Goal: Find specific page/section: Find specific page/section

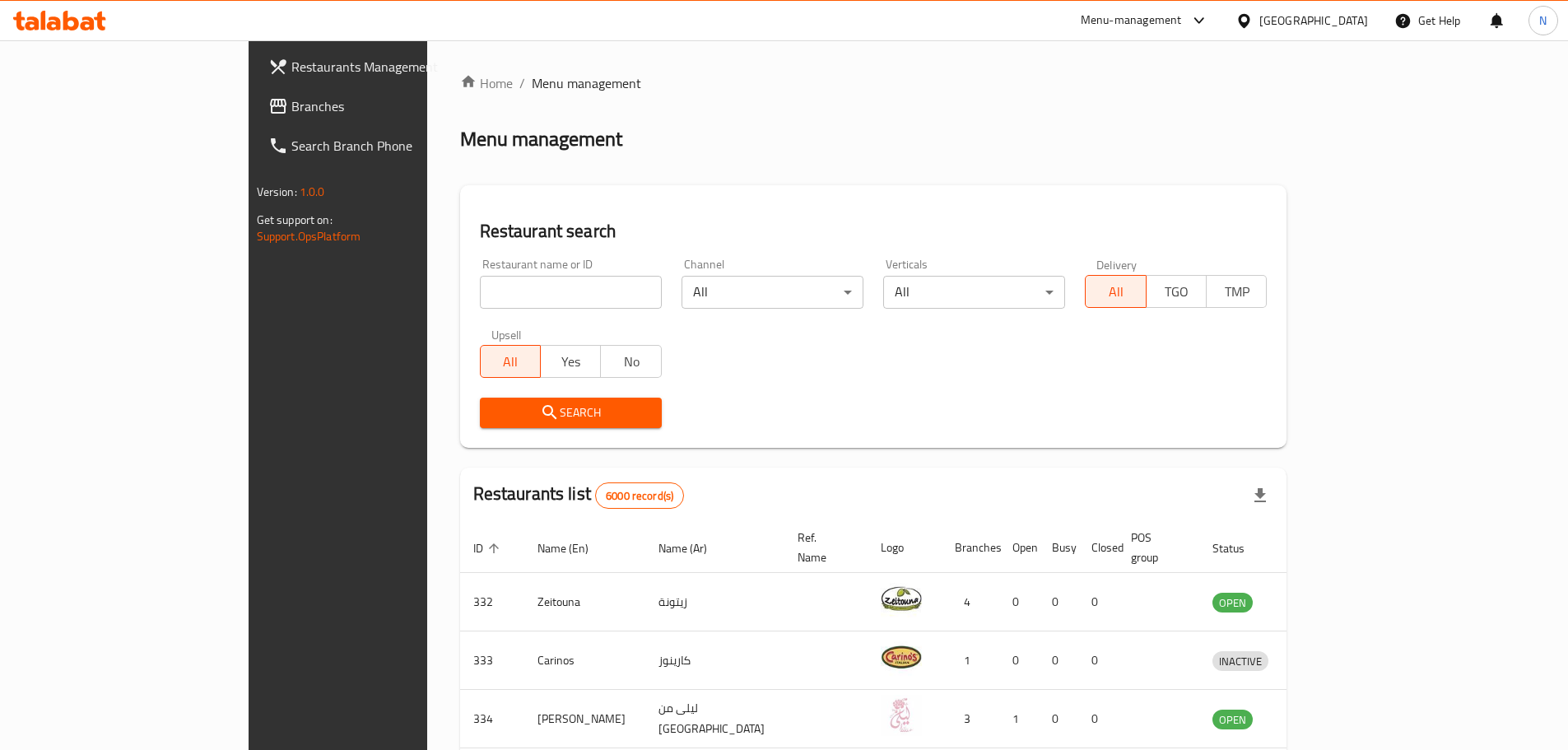
click at [1183, 24] on div "Menu-management" at bounding box center [1131, 21] width 102 height 20
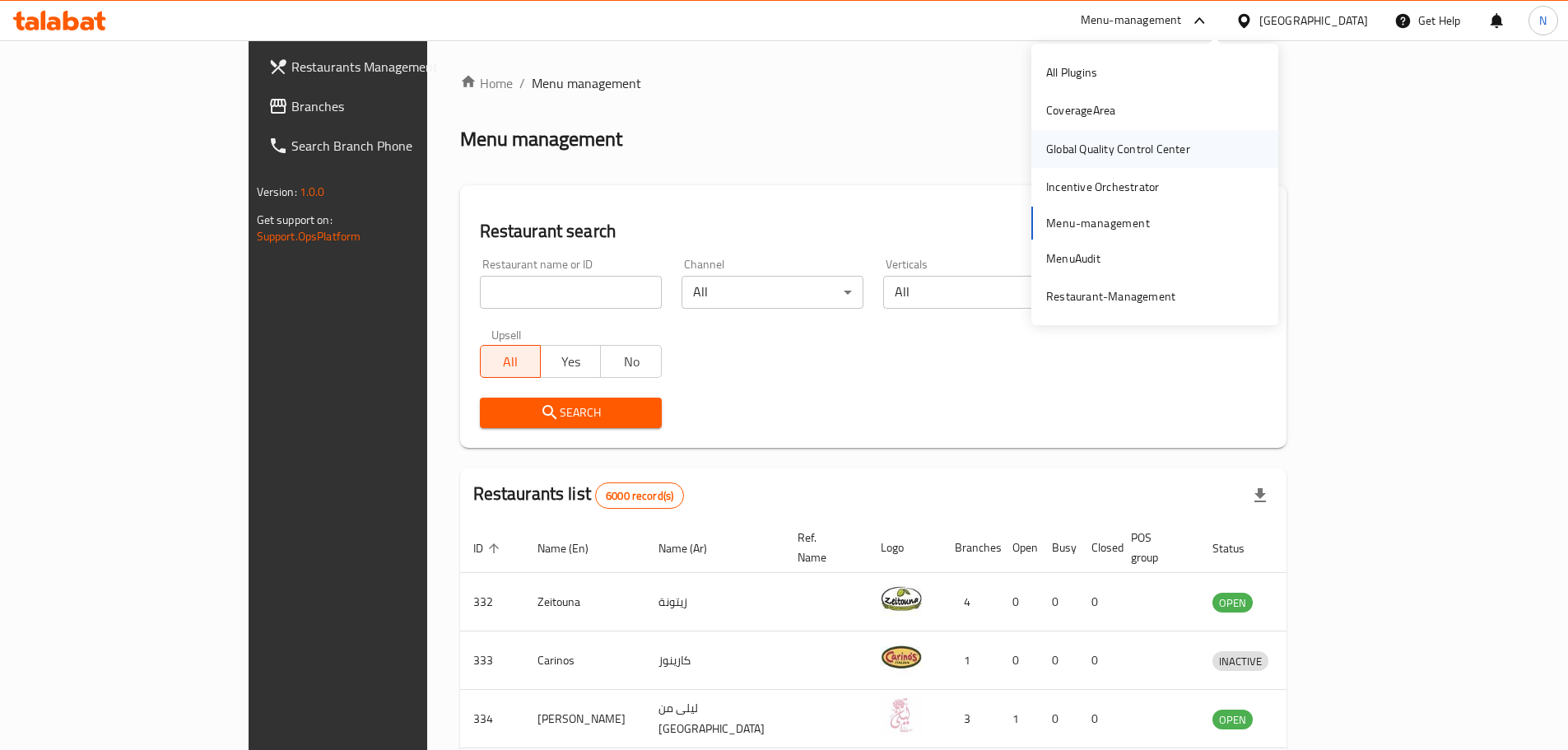
click at [1141, 144] on div "Global Quality Control Center" at bounding box center [1118, 149] width 144 height 18
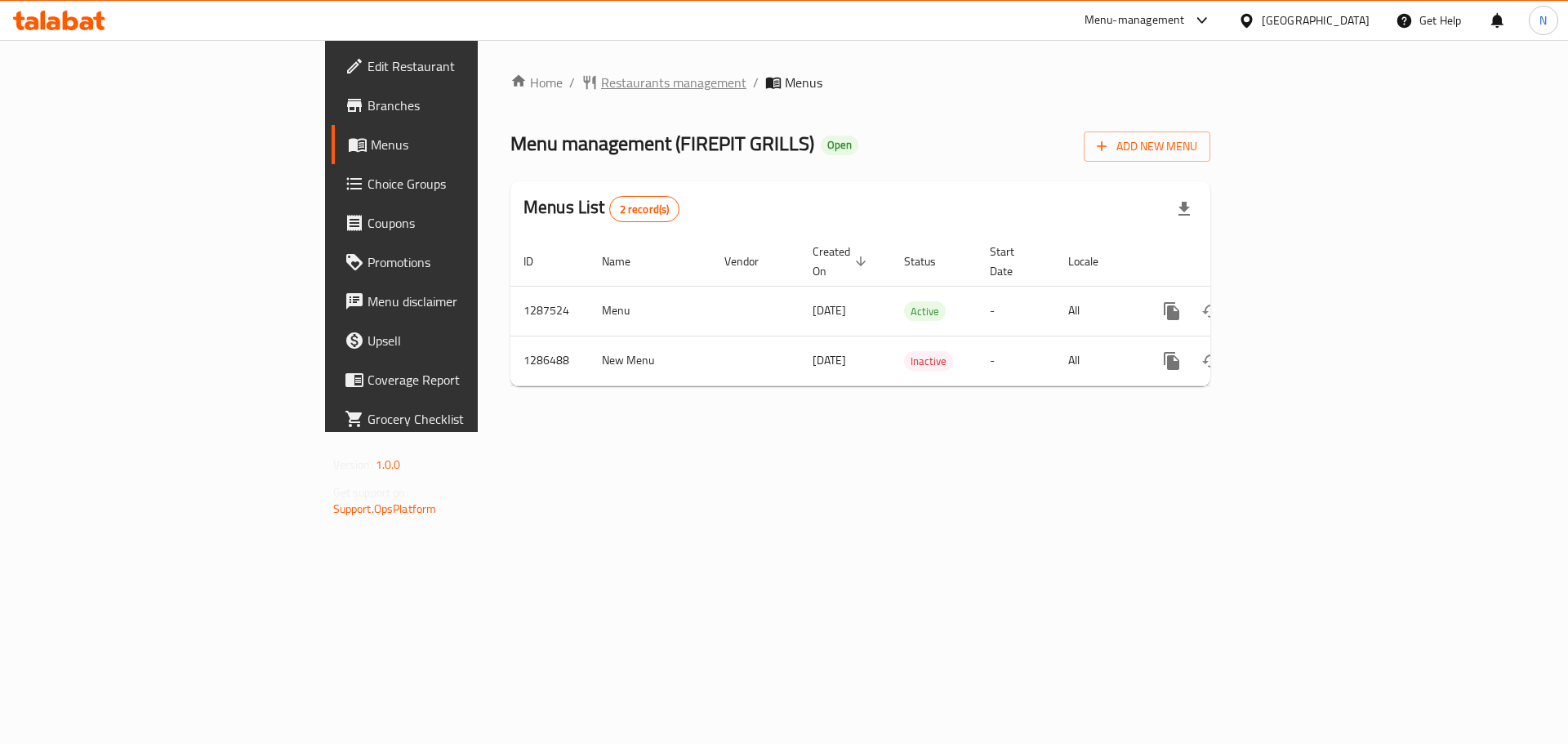
click at [601, 81] on span "Restaurants management" at bounding box center [674, 83] width 145 height 20
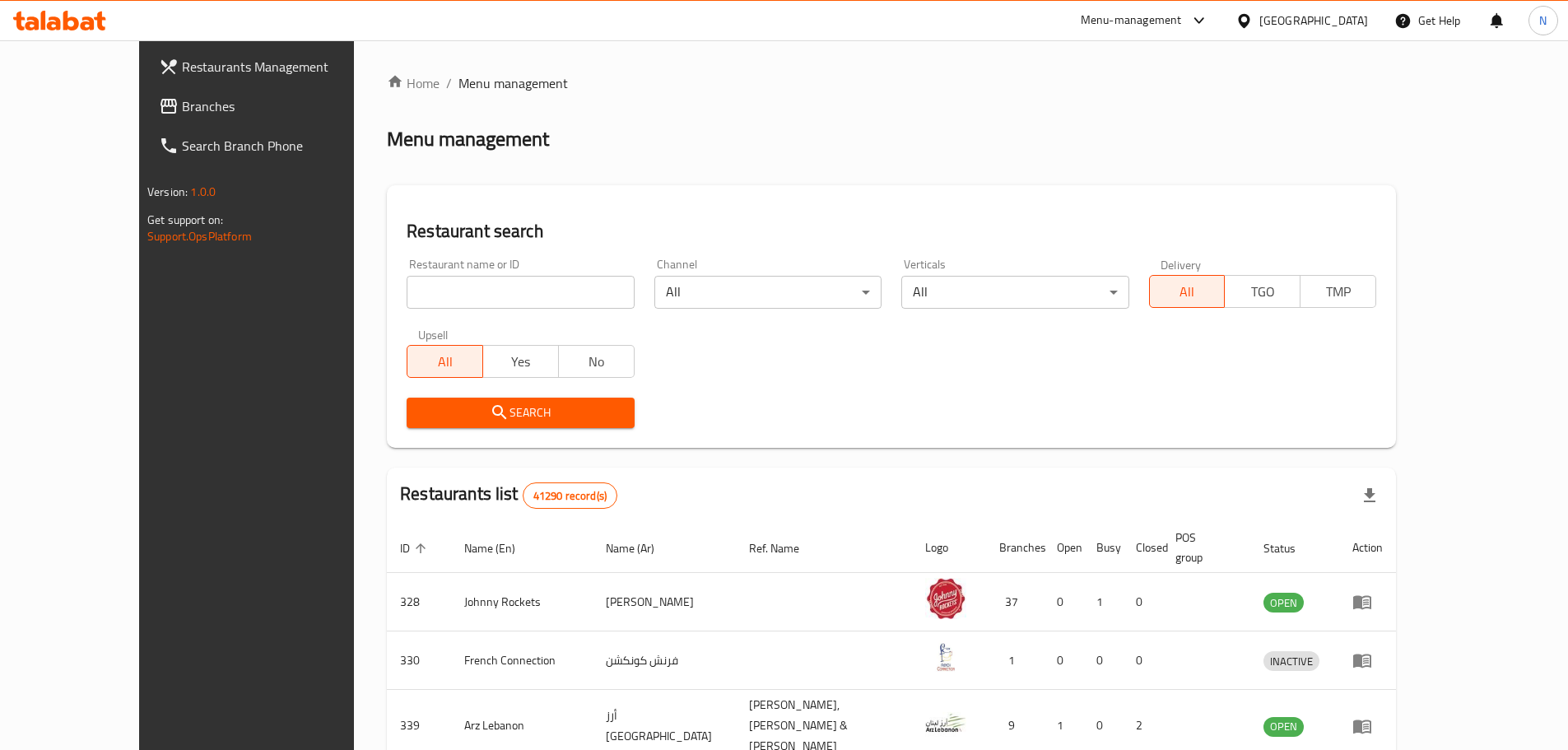
click at [182, 111] on span "Branches" at bounding box center [285, 106] width 206 height 20
